Goal: Task Accomplishment & Management: Use online tool/utility

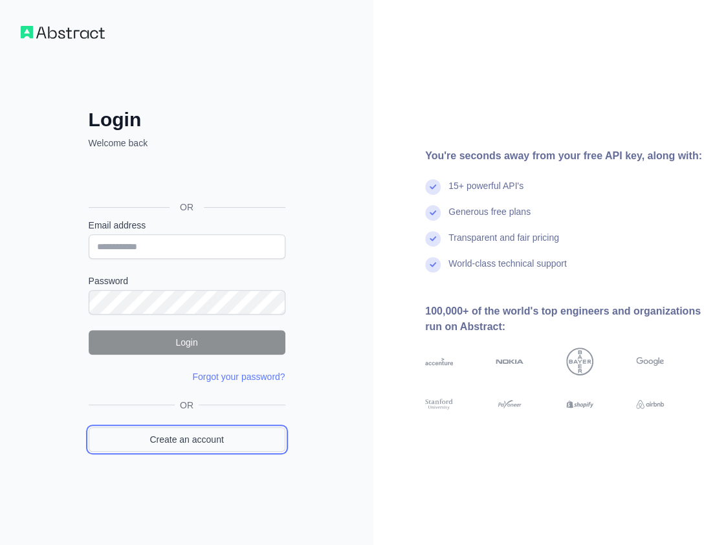
click at [227, 432] on link "Create an account" at bounding box center [187, 439] width 197 height 25
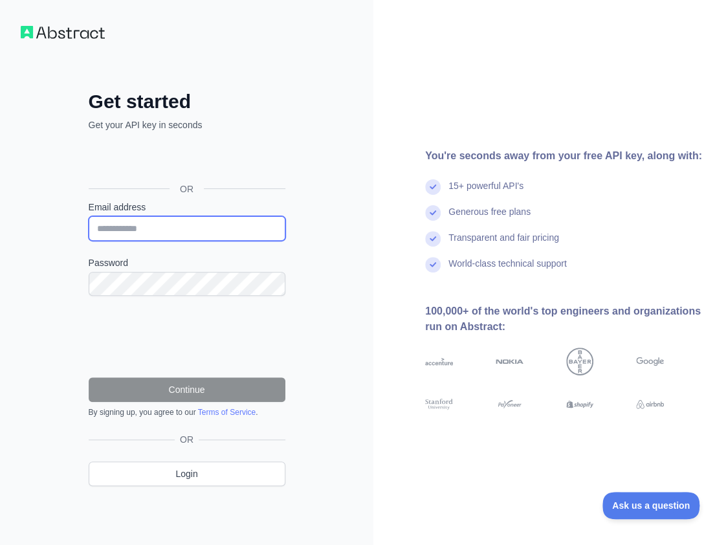
click at [207, 232] on input "Email address" at bounding box center [187, 228] width 197 height 25
paste input "**********"
type input "**********"
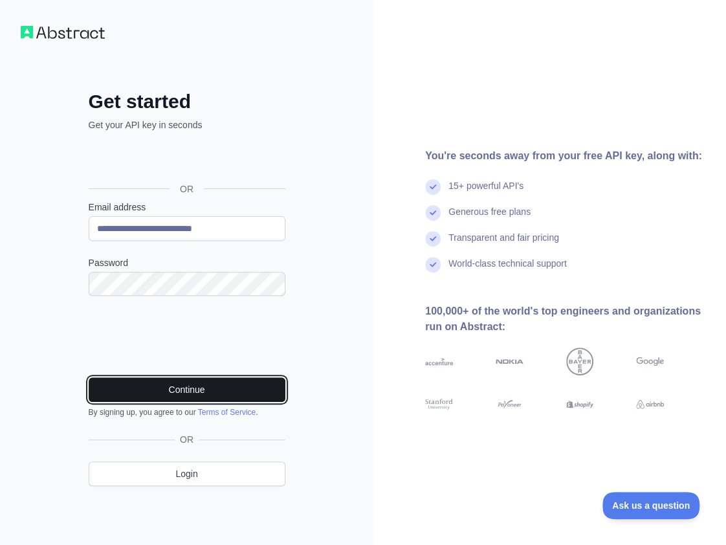
click at [247, 390] on button "Continue" at bounding box center [187, 389] width 197 height 25
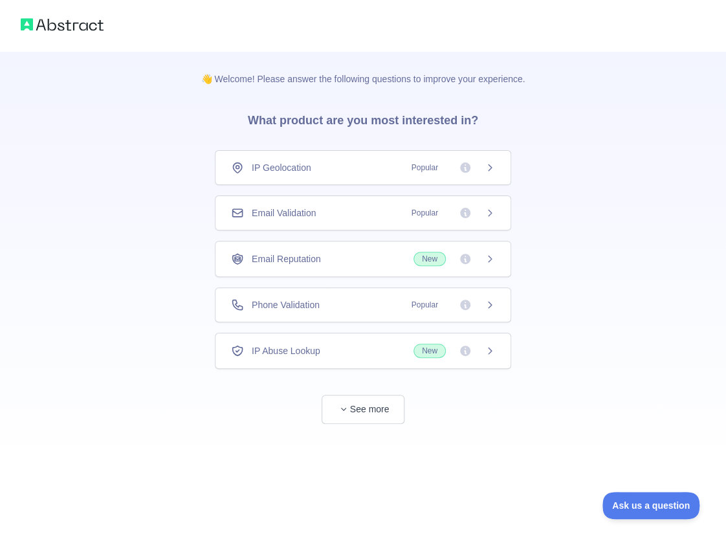
drag, startPoint x: 293, startPoint y: 210, endPoint x: 298, endPoint y: 225, distance: 15.8
click at [293, 210] on span "Email Validation" at bounding box center [284, 213] width 64 height 13
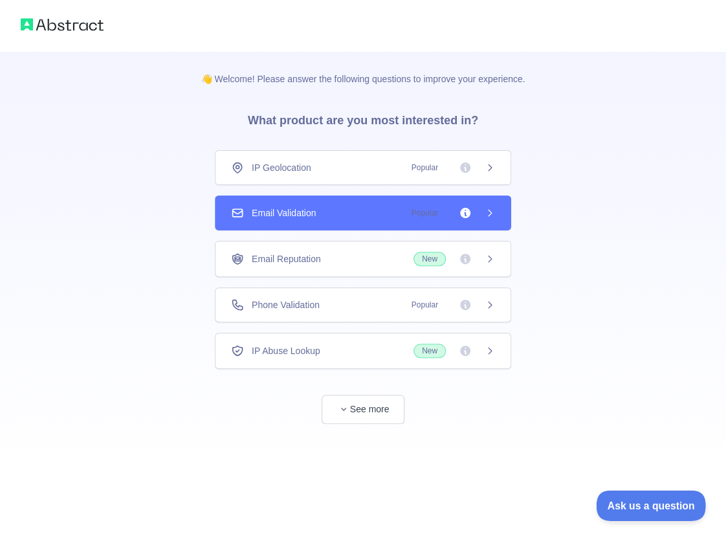
drag, startPoint x: 611, startPoint y: 478, endPoint x: 609, endPoint y: 491, distance: 13.1
click at [610, 480] on div "👋 Welcome! Please answer the following questions to improve your experience. Wh…" at bounding box center [363, 272] width 726 height 545
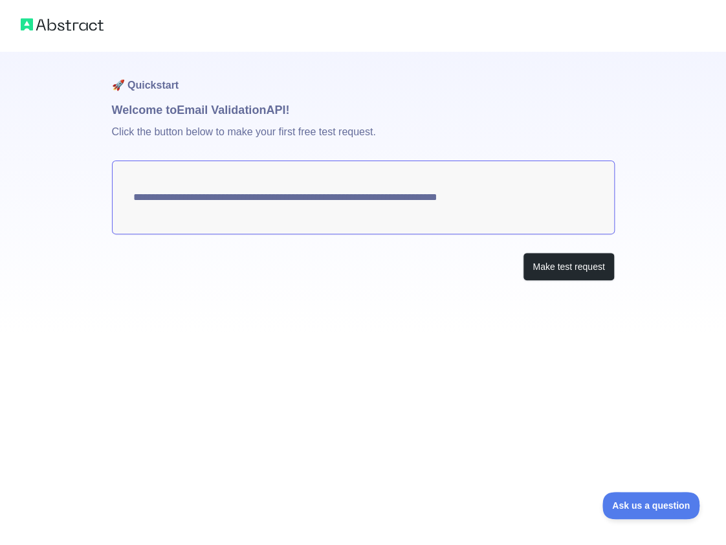
click at [571, 284] on div "**********" at bounding box center [363, 192] width 503 height 281
click at [572, 275] on button "Make test request" at bounding box center [568, 267] width 91 height 29
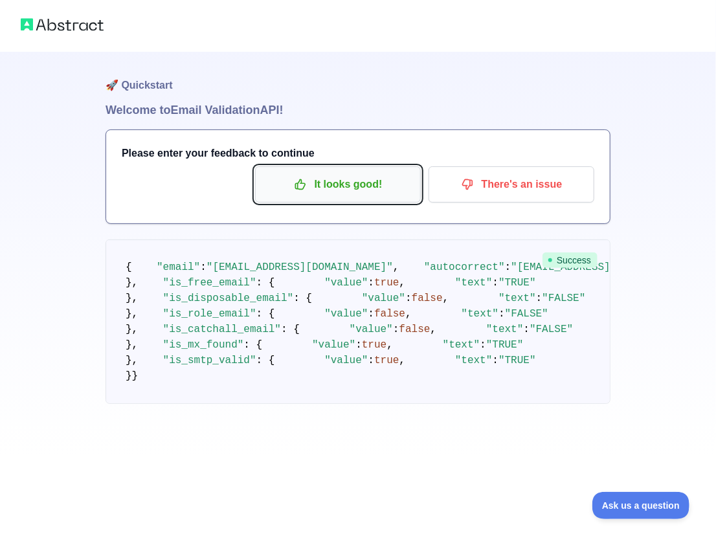
click at [321, 174] on p "It looks good!" at bounding box center [338, 185] width 146 height 22
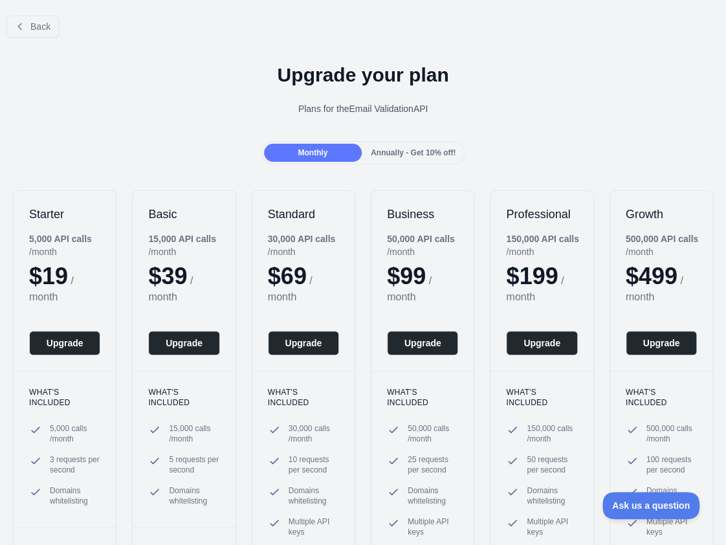
click at [53, 37] on div "Back" at bounding box center [363, 26] width 726 height 43
click at [47, 26] on span "Back" at bounding box center [40, 26] width 20 height 10
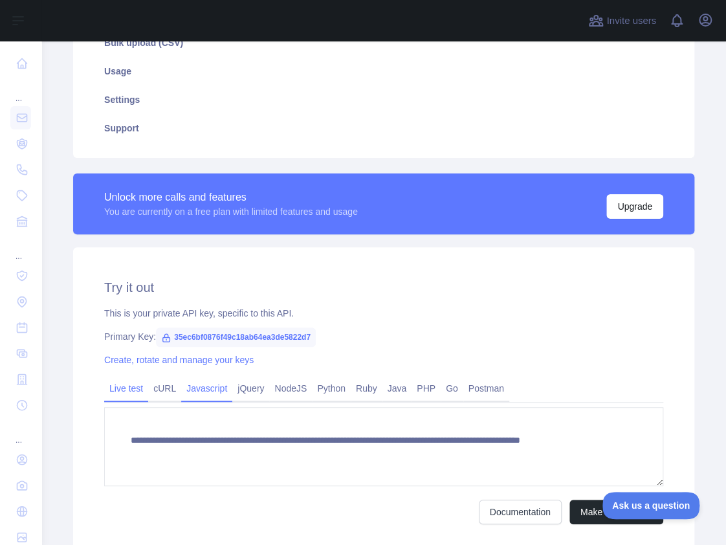
scroll to position [259, 0]
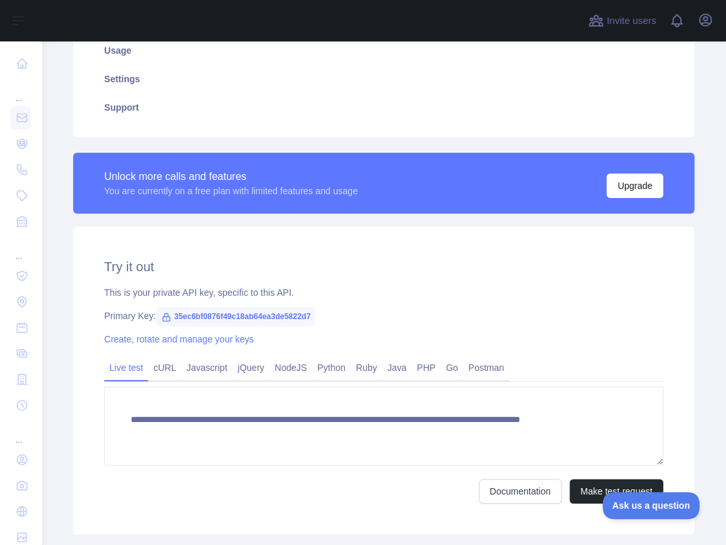
click at [227, 315] on span "35ec6bf0876f49c18ab64ea3de5822d7" at bounding box center [236, 316] width 160 height 19
click at [230, 293] on div "This is your private API key, specific to this API." at bounding box center [383, 292] width 559 height 13
click at [269, 307] on span "35ec6bf0876f49c18ab64ea3de5822d7" at bounding box center [236, 316] width 160 height 19
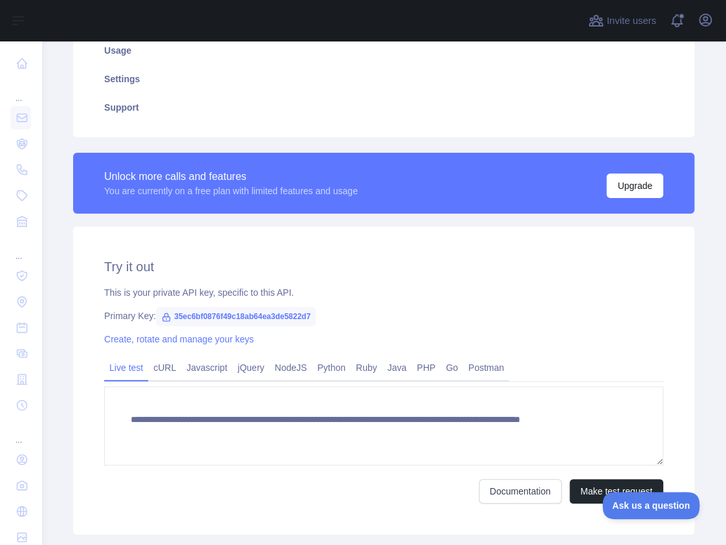
click at [262, 319] on span "35ec6bf0876f49c18ab64ea3de5822d7" at bounding box center [236, 316] width 160 height 19
copy span "35ec6bf0876f49c18ab64ea3de5822d7"
